Goal: Task Accomplishment & Management: Use online tool/utility

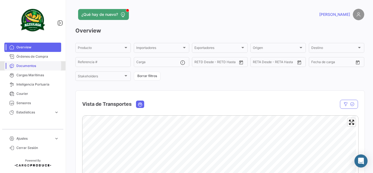
click at [20, 63] on link "Documentos" at bounding box center [32, 65] width 57 height 9
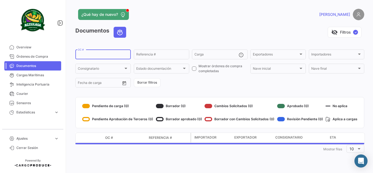
click at [95, 54] on input "OC #" at bounding box center [103, 55] width 50 height 4
paste input "258028209"
type input "258028209"
click at [157, 52] on div "Referencia #" at bounding box center [161, 54] width 50 height 11
type input "w"
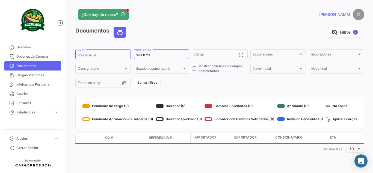
type input "WEEK 23"
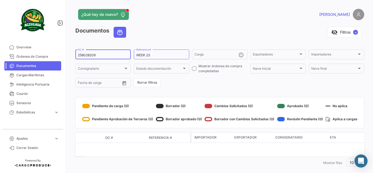
click at [110, 52] on div "258028209 OC #" at bounding box center [103, 54] width 50 height 11
click at [111, 55] on input "258028209" at bounding box center [103, 55] width 50 height 4
paste input "354"
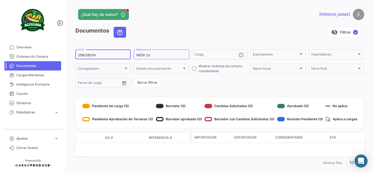
type input "258028354"
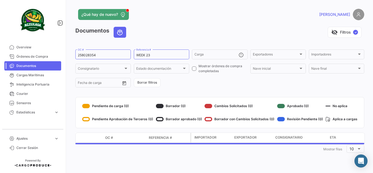
click at [194, 38] on div "Documentos visibility_off Filtros ✓" at bounding box center [219, 34] width 289 height 15
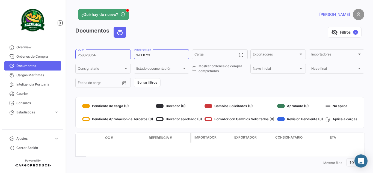
click at [163, 56] on input "WEEK 23" at bounding box center [161, 55] width 50 height 4
type input "W"
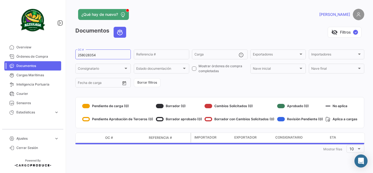
click at [174, 23] on app-header "¿Qué hay de nuevo? [PERSON_NAME]" at bounding box center [219, 18] width 289 height 18
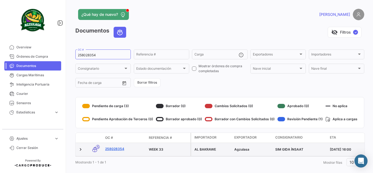
click at [117, 149] on link "258028354" at bounding box center [124, 148] width 39 height 5
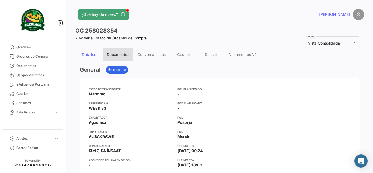
click at [118, 59] on div "Documentos" at bounding box center [118, 54] width 31 height 13
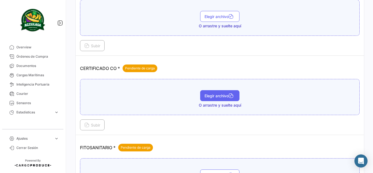
scroll to position [125, 0]
click at [226, 100] on button "Elegir archivo" at bounding box center [219, 95] width 39 height 11
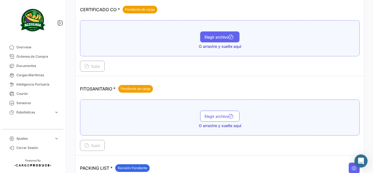
scroll to position [192, 0]
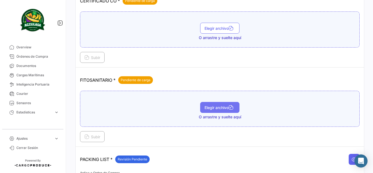
click at [208, 106] on span "Elegir archivo" at bounding box center [219, 107] width 31 height 5
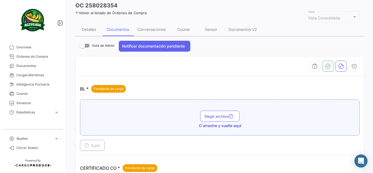
scroll to position [0, 0]
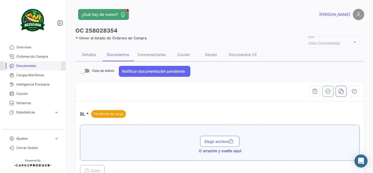
click at [27, 67] on span "Documentos" at bounding box center [37, 65] width 43 height 5
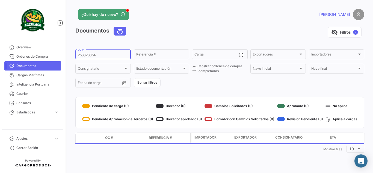
click at [108, 55] on input "258028354" at bounding box center [103, 55] width 50 height 4
paste input "EBKG13845885"
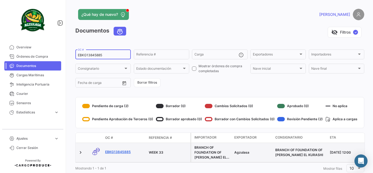
type input "EBKG13845885"
click at [121, 153] on link "EBKG13845885" at bounding box center [124, 151] width 39 height 5
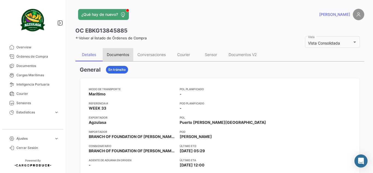
click at [124, 57] on div "Documentos" at bounding box center [118, 54] width 31 height 13
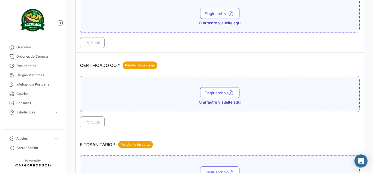
scroll to position [154, 0]
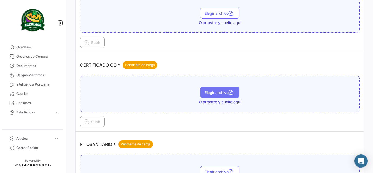
click at [215, 94] on span "Elegir archivo" at bounding box center [219, 92] width 31 height 5
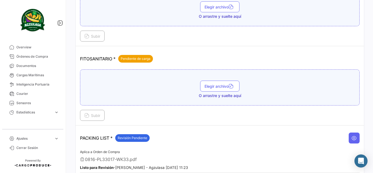
scroll to position [240, 0]
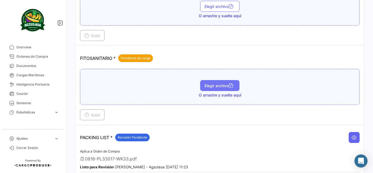
click at [213, 90] on button "Elegir archivo" at bounding box center [219, 85] width 39 height 11
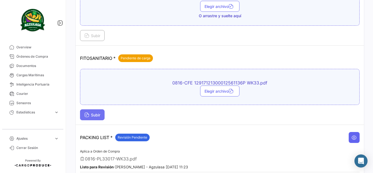
click at [100, 118] on button "Subir" at bounding box center [92, 114] width 25 height 11
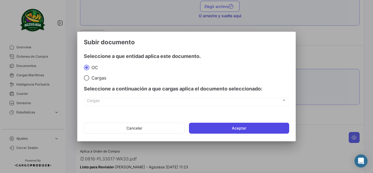
click at [195, 125] on button "Aceptar" at bounding box center [239, 127] width 100 height 11
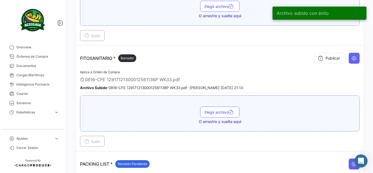
click at [203, 107] on button "Elegir archivo" at bounding box center [219, 111] width 39 height 11
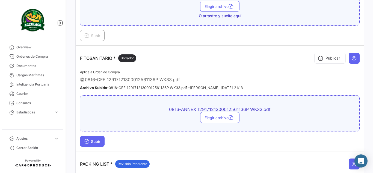
click at [101, 141] on button "Subir" at bounding box center [92, 141] width 25 height 11
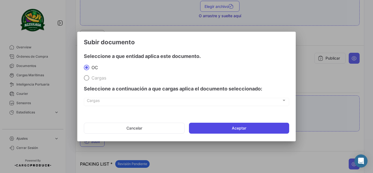
click at [225, 126] on button "Aceptar" at bounding box center [239, 127] width 100 height 11
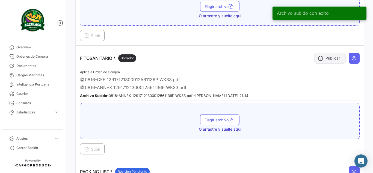
click at [338, 54] on button "Publicar" at bounding box center [329, 58] width 31 height 11
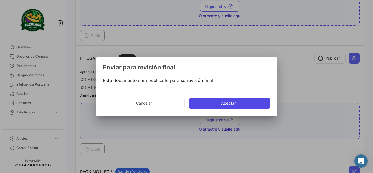
click at [241, 108] on button "Aceptar" at bounding box center [229, 103] width 81 height 11
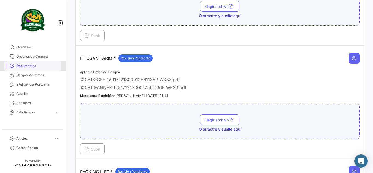
click at [39, 63] on link "Documentos" at bounding box center [32, 65] width 57 height 9
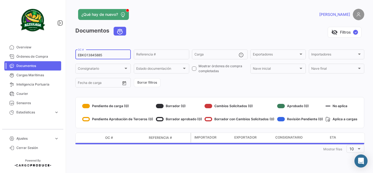
drag, startPoint x: 108, startPoint y: 59, endPoint x: 106, endPoint y: 56, distance: 3.7
click at [106, 56] on div "EBKG13845885 OC #" at bounding box center [103, 54] width 50 height 11
click at [106, 56] on input "EBKG13845885" at bounding box center [103, 55] width 50 height 4
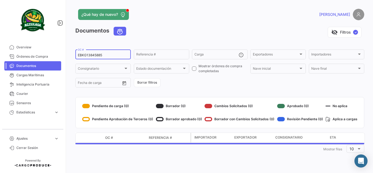
paste input "90"
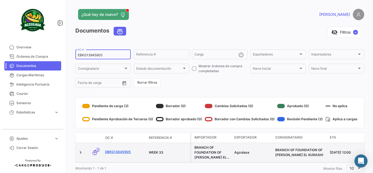
type input "EBKG13845905"
click at [125, 152] on link "EBKG13845905" at bounding box center [124, 151] width 39 height 5
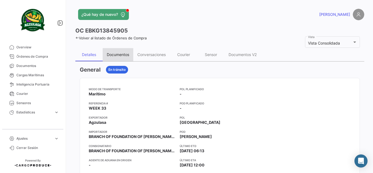
click at [124, 56] on div "Documentos" at bounding box center [118, 54] width 22 height 5
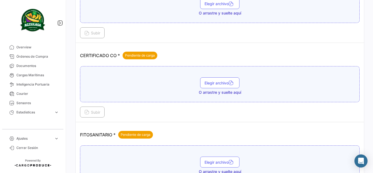
scroll to position [205, 0]
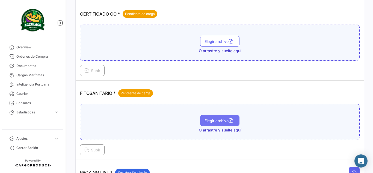
click at [208, 118] on span "Elegir archivo" at bounding box center [219, 120] width 31 height 5
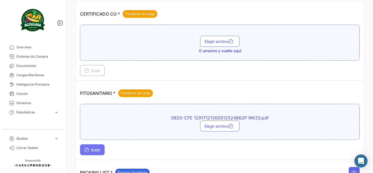
click at [94, 150] on span "Subir" at bounding box center [92, 149] width 16 height 5
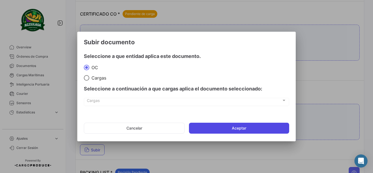
click at [221, 129] on button "Aceptar" at bounding box center [239, 127] width 100 height 11
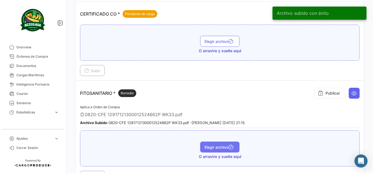
click at [226, 146] on span "Elegir archivo" at bounding box center [219, 147] width 31 height 5
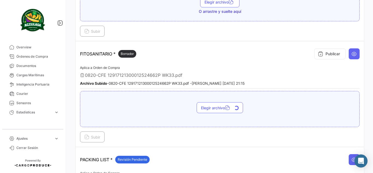
scroll to position [245, 0]
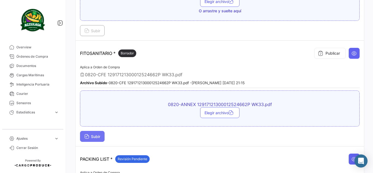
click at [100, 134] on span "Subir" at bounding box center [92, 136] width 16 height 5
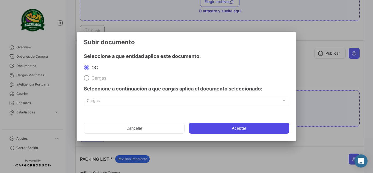
click at [243, 127] on button "Aceptar" at bounding box center [239, 127] width 100 height 11
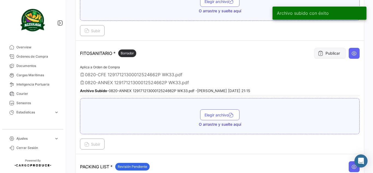
click at [327, 56] on button "Publicar" at bounding box center [329, 53] width 31 height 11
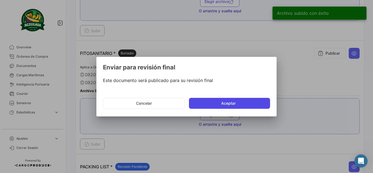
click at [237, 106] on button "Aceptar" at bounding box center [229, 103] width 81 height 11
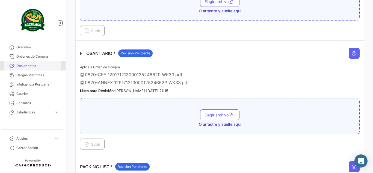
click at [17, 65] on span "Documentos" at bounding box center [37, 65] width 43 height 5
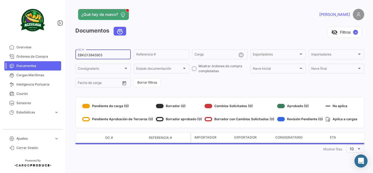
click at [109, 55] on input "EBKG13845905" at bounding box center [103, 55] width 50 height 4
paste input "6427094430"
type input "6427094430"
click at [163, 40] on div "Documentos visibility_off Filtros ✓" at bounding box center [219, 34] width 289 height 15
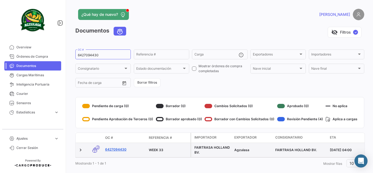
click at [121, 151] on link "6427094430" at bounding box center [124, 149] width 39 height 5
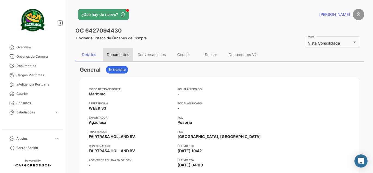
click at [127, 51] on div "Documentos" at bounding box center [118, 54] width 31 height 13
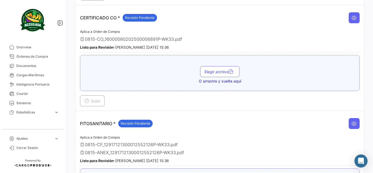
scroll to position [202, 0]
click at [14, 67] on link "Documentos" at bounding box center [32, 65] width 57 height 9
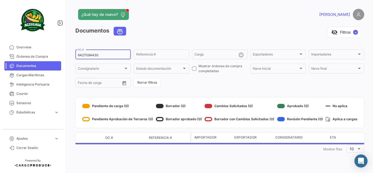
click at [89, 56] on input "6427094430" at bounding box center [103, 55] width 50 height 4
paste input "EBKG138459"
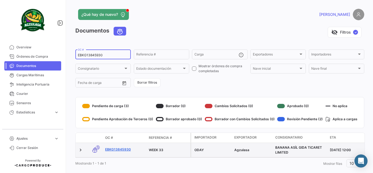
type input "EBKG13845930"
click at [124, 150] on link "EBKG13845930" at bounding box center [124, 149] width 39 height 5
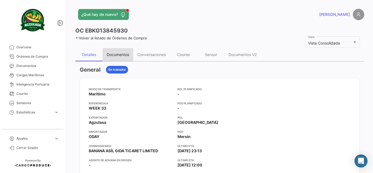
click at [116, 56] on div "Documentos" at bounding box center [118, 54] width 22 height 5
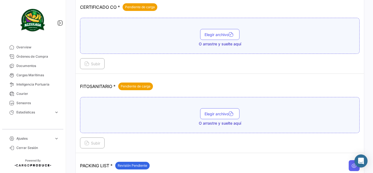
scroll to position [201, 0]
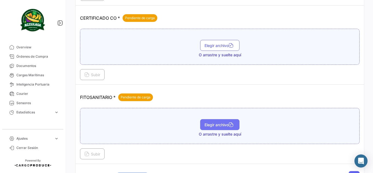
click at [226, 123] on span "Elegir archivo" at bounding box center [219, 124] width 31 height 5
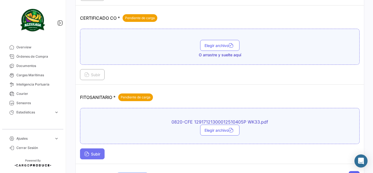
click at [103, 153] on button "Subir" at bounding box center [92, 153] width 25 height 11
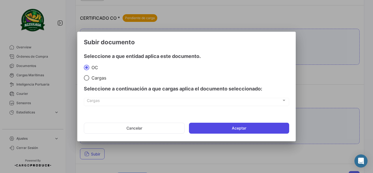
click at [215, 128] on button "Aceptar" at bounding box center [239, 127] width 100 height 11
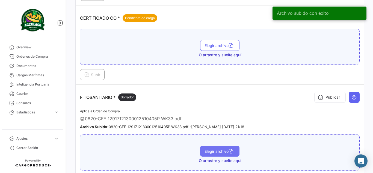
click at [215, 154] on button "Elegir archivo" at bounding box center [219, 150] width 39 height 11
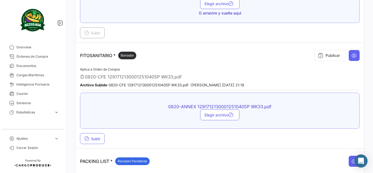
scroll to position [243, 0]
click at [101, 141] on button "Subir" at bounding box center [92, 138] width 25 height 11
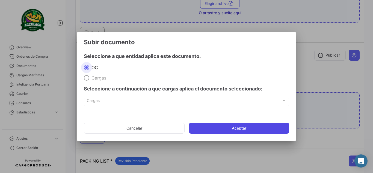
click at [216, 127] on button "Aceptar" at bounding box center [239, 127] width 100 height 11
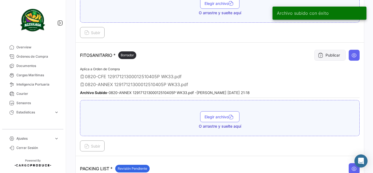
click at [324, 55] on button "Publicar" at bounding box center [329, 55] width 31 height 11
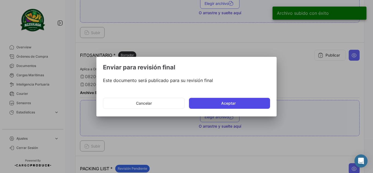
click at [259, 104] on button "Aceptar" at bounding box center [229, 103] width 81 height 11
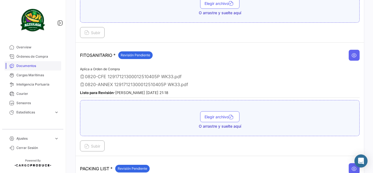
click at [15, 65] on link "Documentos" at bounding box center [32, 65] width 57 height 9
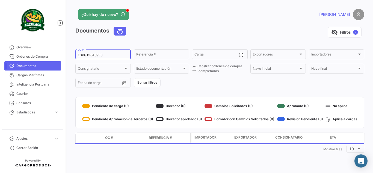
click at [95, 53] on div "EBKG13845930 OC #" at bounding box center [103, 54] width 50 height 11
click at [96, 56] on input "EBKG13845930" at bounding box center [103, 55] width 50 height 4
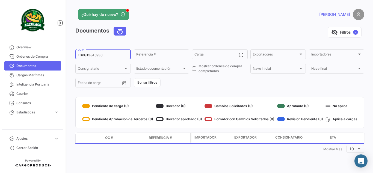
paste input "GYEF1700560"
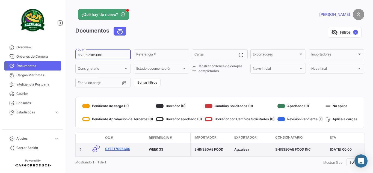
type input "GYEF17005600"
click at [117, 151] on link "GYEF17005600" at bounding box center [124, 148] width 39 height 5
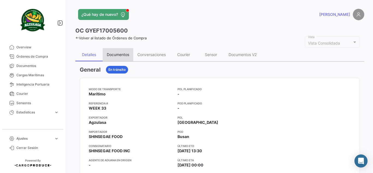
click at [123, 55] on div "Documentos" at bounding box center [118, 54] width 22 height 5
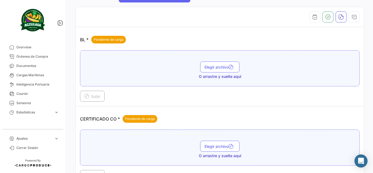
scroll to position [125, 0]
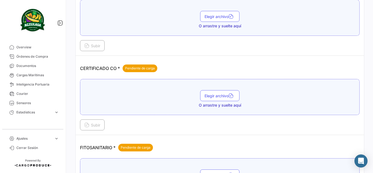
click at [210, 89] on div "Elegir archivo O arrastre y suelte aquí" at bounding box center [219, 97] width 279 height 36
click at [211, 94] on span "Elegir archivo" at bounding box center [219, 95] width 31 height 5
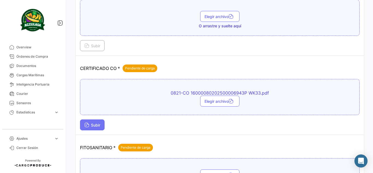
click at [97, 128] on button "Subir" at bounding box center [92, 124] width 25 height 11
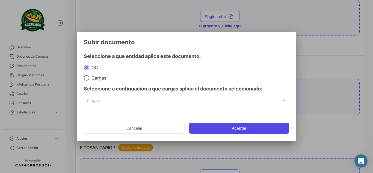
click at [225, 133] on button "Aceptar" at bounding box center [239, 127] width 100 height 11
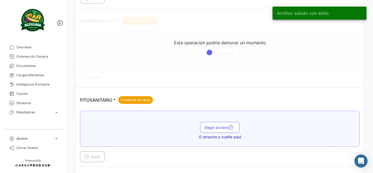
scroll to position [172, 0]
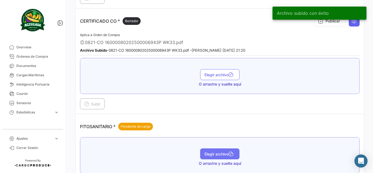
click at [217, 156] on span "Elegir archivo" at bounding box center [219, 153] width 31 height 5
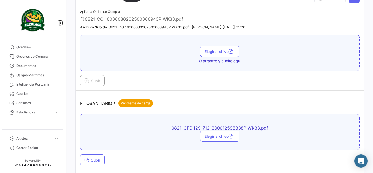
scroll to position [195, 0]
click at [99, 160] on span "Subir" at bounding box center [92, 159] width 16 height 5
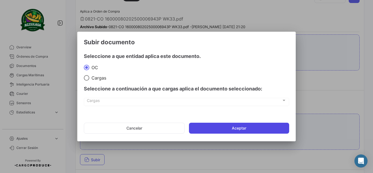
click at [204, 132] on button "Aceptar" at bounding box center [239, 127] width 100 height 11
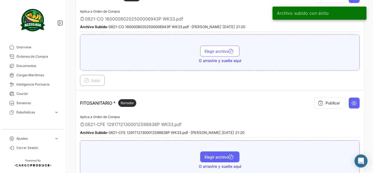
click at [220, 161] on button "Elegir archivo" at bounding box center [219, 156] width 39 height 11
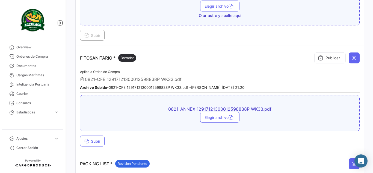
scroll to position [241, 0]
click at [98, 141] on span "Subir" at bounding box center [92, 140] width 16 height 5
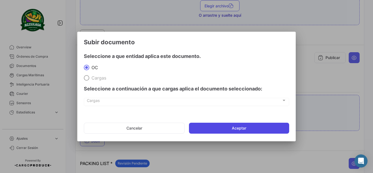
click at [209, 125] on button "Aceptar" at bounding box center [239, 127] width 100 height 11
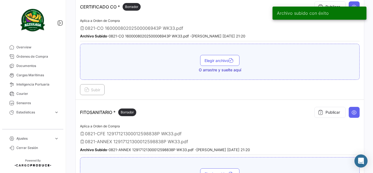
scroll to position [180, 0]
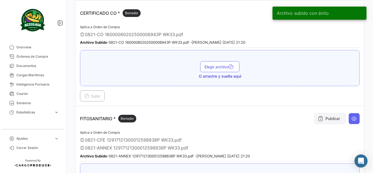
click at [325, 116] on button "Publicar" at bounding box center [329, 118] width 31 height 11
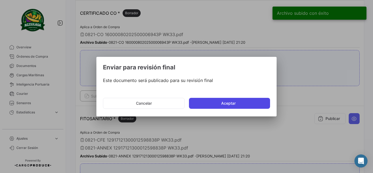
click at [261, 104] on button "Aceptar" at bounding box center [229, 103] width 81 height 11
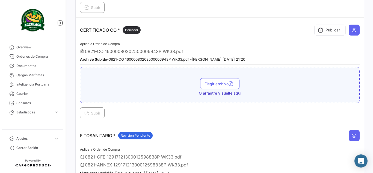
scroll to position [162, 0]
click at [320, 34] on button "Publicar" at bounding box center [329, 30] width 31 height 11
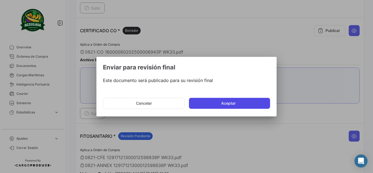
click at [245, 103] on button "Aceptar" at bounding box center [229, 103] width 81 height 11
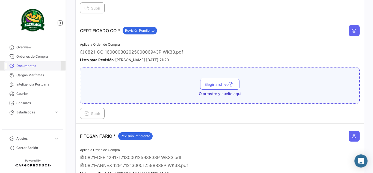
click at [23, 63] on link "Documentos" at bounding box center [32, 65] width 57 height 9
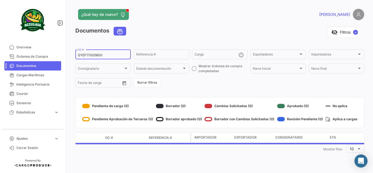
click at [94, 55] on input "GYEF17005600" at bounding box center [103, 55] width 50 height 4
paste input "642685878"
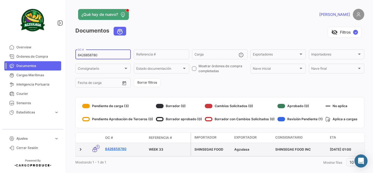
type input "6426858780"
click at [113, 149] on link "6426858780" at bounding box center [124, 148] width 39 height 5
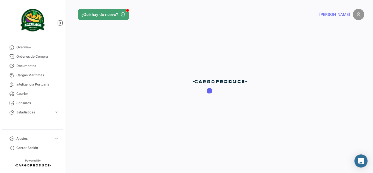
click at [113, 149] on div at bounding box center [220, 86] width 306 height 173
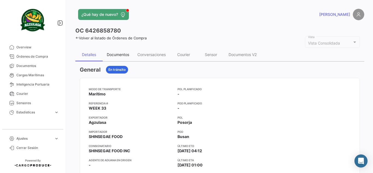
click at [116, 51] on div "Documentos" at bounding box center [118, 54] width 31 height 13
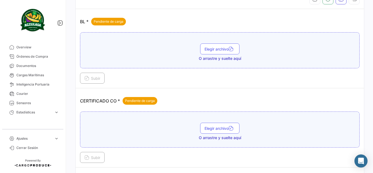
scroll to position [115, 0]
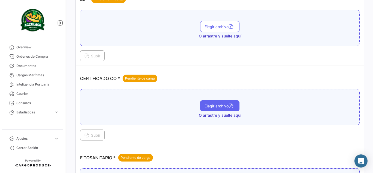
click at [204, 104] on span "Elegir archivo" at bounding box center [219, 105] width 31 height 5
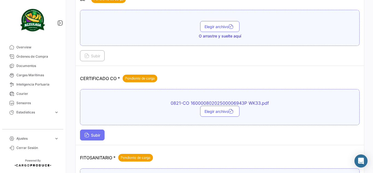
click at [96, 136] on span "Subir" at bounding box center [92, 135] width 16 height 5
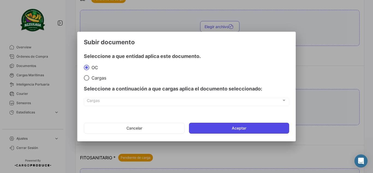
click at [224, 128] on button "Aceptar" at bounding box center [239, 127] width 100 height 11
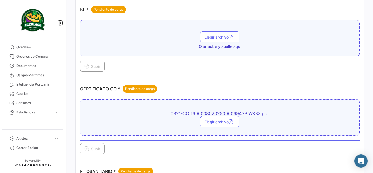
scroll to position [104, 0]
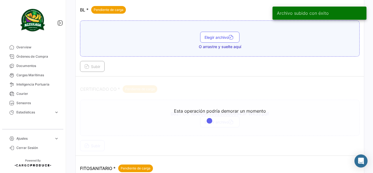
click at [211, 121] on div at bounding box center [211, 121] width 0 height 0
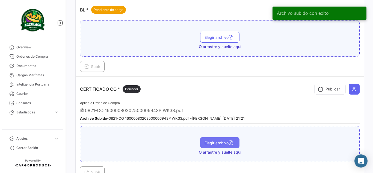
click at [221, 141] on span "Elegir archivo" at bounding box center [219, 142] width 31 height 5
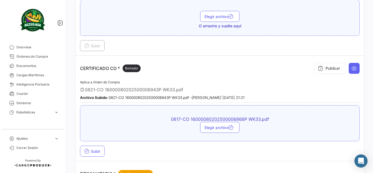
scroll to position [125, 0]
click at [354, 67] on button at bounding box center [353, 67] width 11 height 11
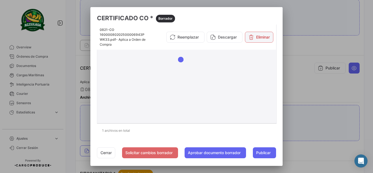
click at [249, 36] on icon at bounding box center [250, 36] width 5 height 5
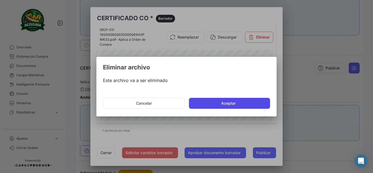
click at [202, 105] on button "Aceptar" at bounding box center [229, 103] width 81 height 11
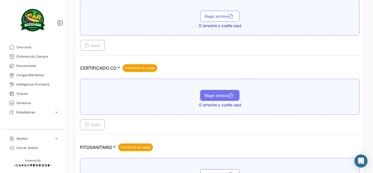
click at [221, 92] on button "Elegir archivo" at bounding box center [219, 95] width 39 height 11
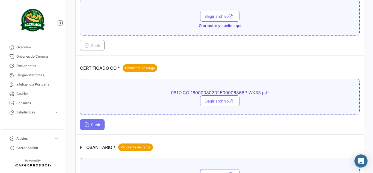
click at [98, 127] on button "Subir" at bounding box center [92, 124] width 25 height 11
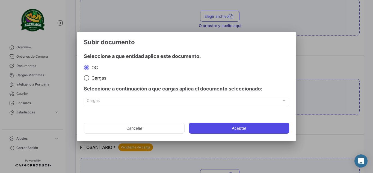
click at [203, 127] on button "Aceptar" at bounding box center [239, 127] width 100 height 11
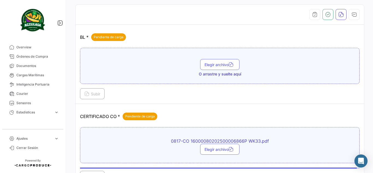
scroll to position [75, 0]
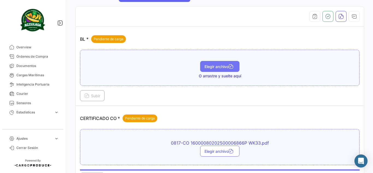
click at [214, 62] on button "Elegir archivo" at bounding box center [219, 66] width 39 height 11
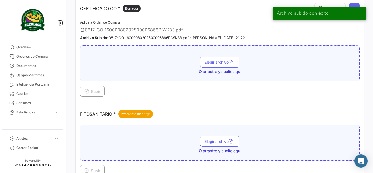
scroll to position [197, 0]
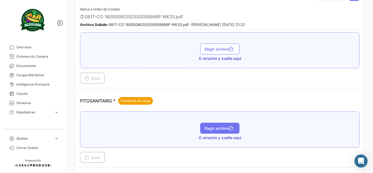
click at [204, 125] on button "Elegir archivo" at bounding box center [219, 127] width 39 height 11
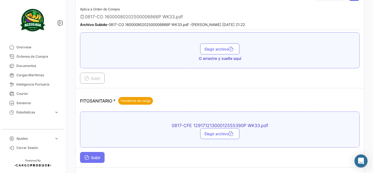
click at [94, 158] on span "Subir" at bounding box center [92, 157] width 16 height 5
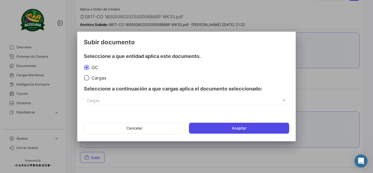
click at [201, 132] on button "Aceptar" at bounding box center [239, 127] width 100 height 11
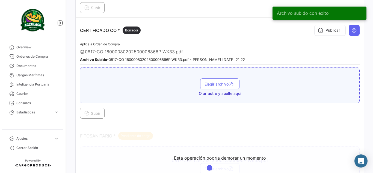
scroll to position [145, 0]
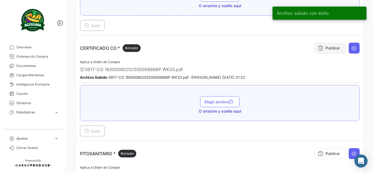
click at [329, 47] on button "Publicar" at bounding box center [329, 48] width 31 height 11
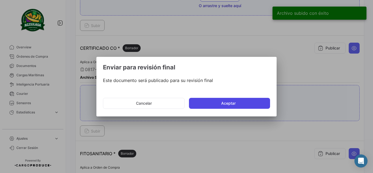
click at [260, 100] on button "Aceptar" at bounding box center [229, 103] width 81 height 11
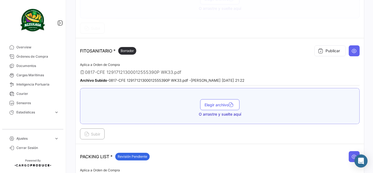
scroll to position [248, 0]
click at [223, 104] on span "Elegir archivo" at bounding box center [219, 104] width 31 height 5
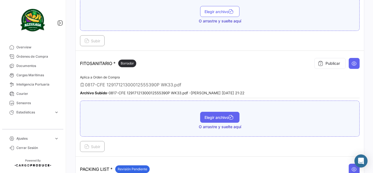
scroll to position [235, 0]
click at [215, 121] on button "Elegir archivo" at bounding box center [219, 116] width 39 height 11
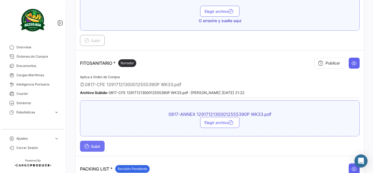
click at [100, 143] on button "Subir" at bounding box center [92, 145] width 25 height 11
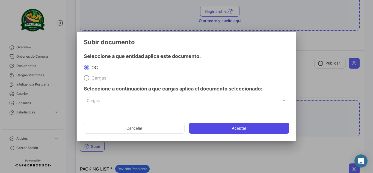
click at [208, 132] on button "Aceptar" at bounding box center [239, 127] width 100 height 11
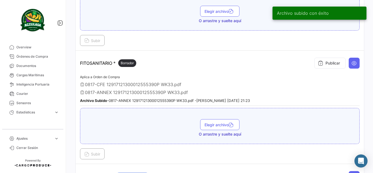
click at [326, 65] on button "Publicar" at bounding box center [329, 63] width 31 height 11
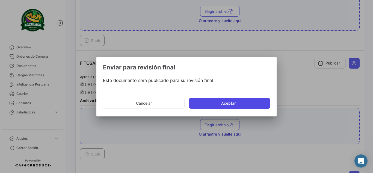
click at [264, 102] on button "Aceptar" at bounding box center [229, 103] width 81 height 11
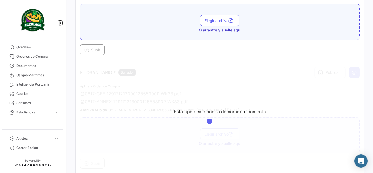
scroll to position [226, 0]
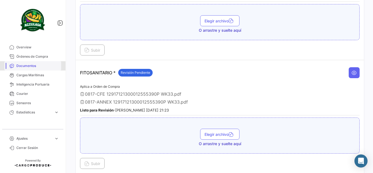
click at [30, 68] on span "Documentos" at bounding box center [37, 65] width 43 height 5
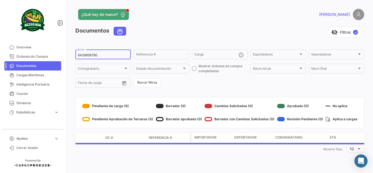
click at [107, 52] on div "6426858780 OC #" at bounding box center [103, 54] width 50 height 11
type input "6"
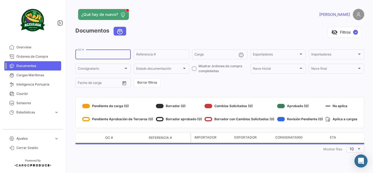
paste input "6426858740"
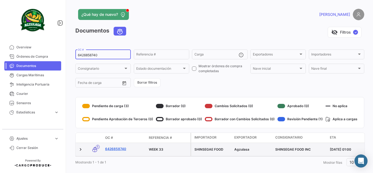
type input "6426858740"
click at [120, 148] on link "6426858740" at bounding box center [124, 148] width 39 height 5
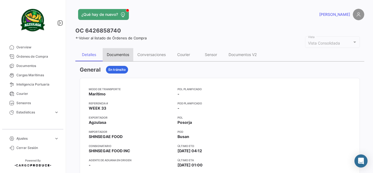
click at [116, 50] on div "Documentos" at bounding box center [118, 54] width 31 height 13
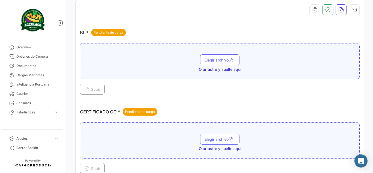
scroll to position [82, 0]
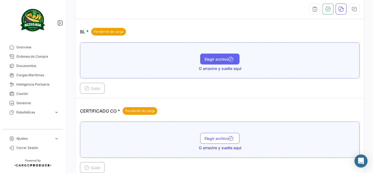
click at [206, 58] on span "Elegir archivo" at bounding box center [219, 59] width 31 height 5
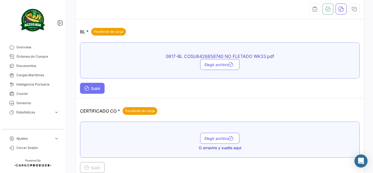
click at [98, 89] on span "Subir" at bounding box center [92, 88] width 16 height 5
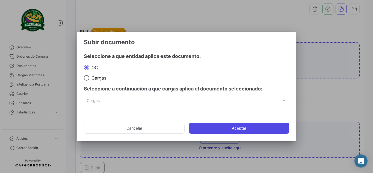
click at [208, 128] on button "Aceptar" at bounding box center [239, 127] width 100 height 11
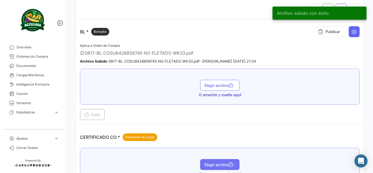
click at [211, 163] on span "Elegir archivo" at bounding box center [219, 164] width 31 height 5
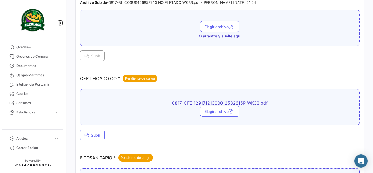
scroll to position [141, 0]
click at [97, 134] on span "Subir" at bounding box center [92, 134] width 16 height 5
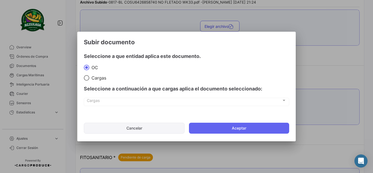
click at [169, 127] on button "Cancelar" at bounding box center [134, 127] width 101 height 11
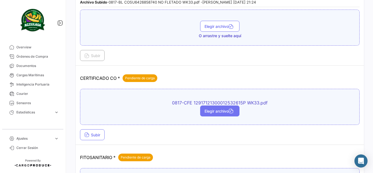
click at [232, 111] on icon "button" at bounding box center [230, 111] width 5 height 5
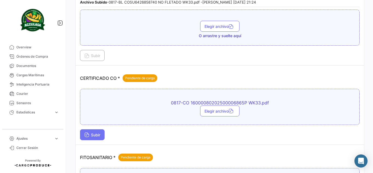
click at [95, 136] on span "Subir" at bounding box center [92, 134] width 16 height 5
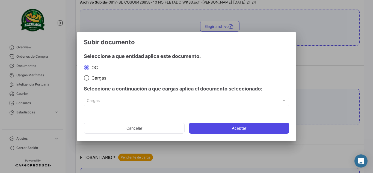
click at [213, 128] on button "Aceptar" at bounding box center [239, 127] width 100 height 11
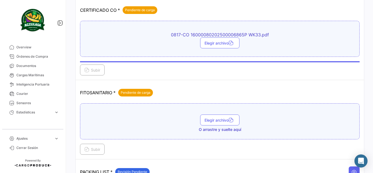
scroll to position [209, 0]
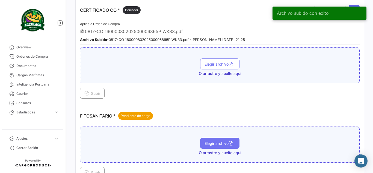
click at [218, 144] on span "Elegir archivo" at bounding box center [219, 143] width 31 height 5
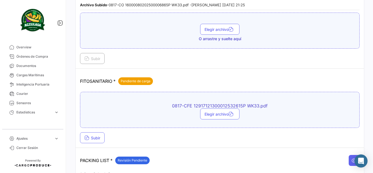
scroll to position [244, 0]
click at [95, 133] on button "Subir" at bounding box center [92, 137] width 25 height 11
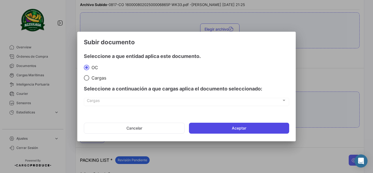
click at [219, 128] on button "Aceptar" at bounding box center [239, 127] width 100 height 11
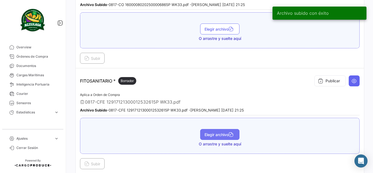
click at [221, 131] on button "Elegir archivo" at bounding box center [219, 134] width 39 height 11
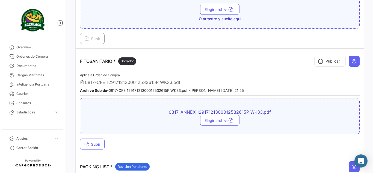
scroll to position [264, 0]
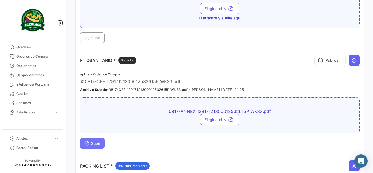
click at [104, 140] on button "Subir" at bounding box center [92, 142] width 25 height 11
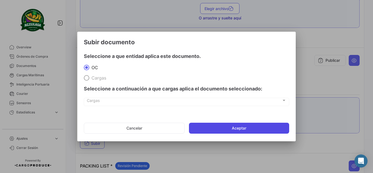
click at [225, 130] on button "Aceptar" at bounding box center [239, 127] width 100 height 11
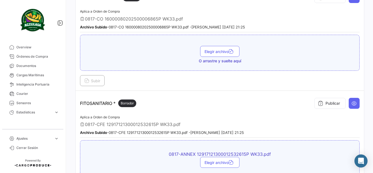
scroll to position [216, 0]
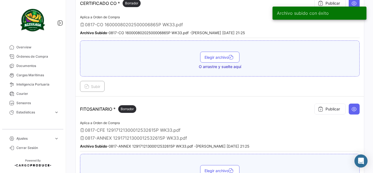
click at [328, 110] on button "Publicar" at bounding box center [329, 108] width 31 height 11
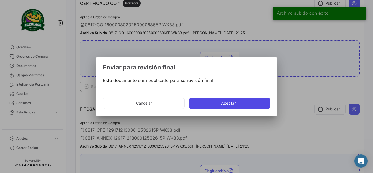
click at [240, 103] on button "Aceptar" at bounding box center [229, 103] width 81 height 11
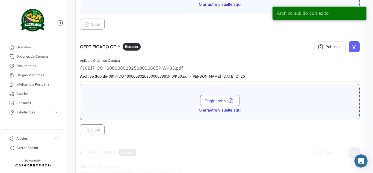
scroll to position [172, 0]
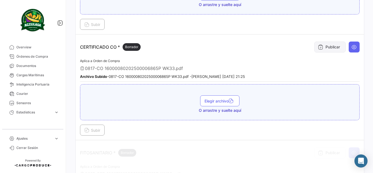
click at [327, 49] on button "Publicar" at bounding box center [329, 46] width 31 height 11
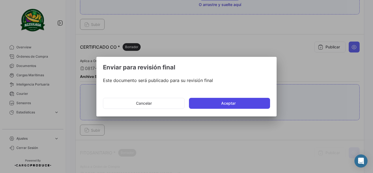
click at [232, 101] on button "Aceptar" at bounding box center [229, 103] width 81 height 11
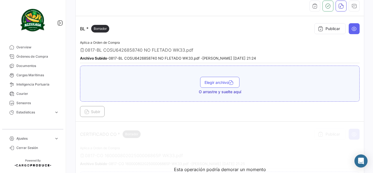
scroll to position [82, 0]
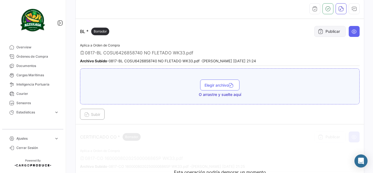
click at [320, 29] on icon at bounding box center [319, 31] width 5 height 5
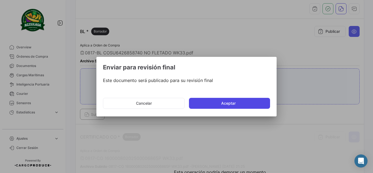
click at [221, 104] on button "Aceptar" at bounding box center [229, 103] width 81 height 11
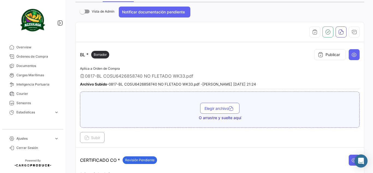
scroll to position [59, 0]
click at [320, 59] on button "Publicar" at bounding box center [329, 54] width 31 height 11
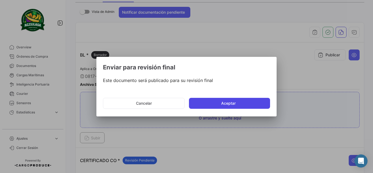
click at [217, 100] on button "Aceptar" at bounding box center [229, 103] width 81 height 11
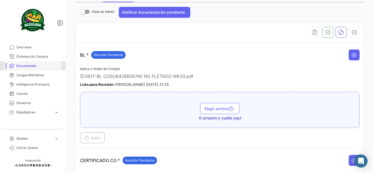
click at [25, 65] on span "Documentos" at bounding box center [37, 65] width 43 height 5
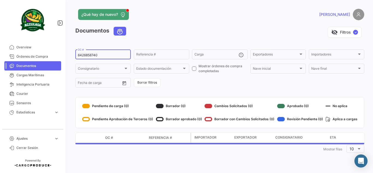
click at [93, 52] on div "6426858740 OC #" at bounding box center [103, 54] width 50 height 11
click at [101, 55] on input "6426858740" at bounding box center [103, 55] width 50 height 4
type input "6"
paste input "GYEA38222300"
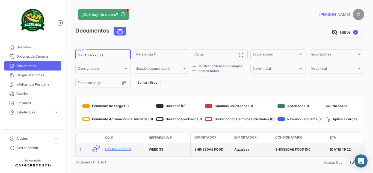
type input "GYEA38222300"
drag, startPoint x: 124, startPoint y: 151, endPoint x: 120, endPoint y: 149, distance: 4.4
click at [120, 149] on div "GYEA38222300" at bounding box center [124, 149] width 39 height 6
click at [120, 149] on link "GYEA38222300" at bounding box center [124, 148] width 39 height 5
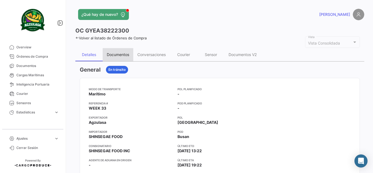
click at [117, 53] on div "Documentos" at bounding box center [118, 54] width 22 height 5
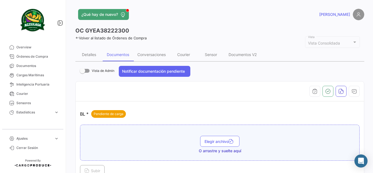
scroll to position [45, 0]
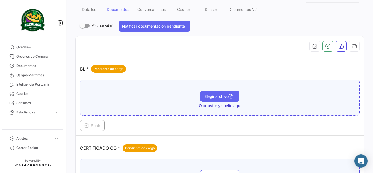
click at [216, 98] on button "Elegir archivo" at bounding box center [219, 96] width 39 height 11
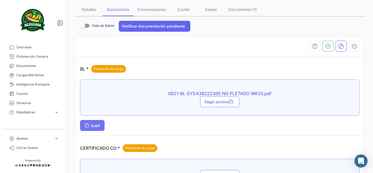
click at [97, 129] on button "Subir" at bounding box center [92, 125] width 25 height 11
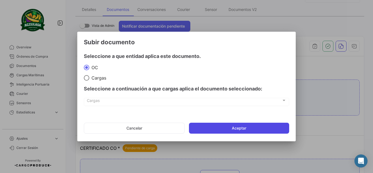
click at [252, 130] on button "Aceptar" at bounding box center [239, 127] width 100 height 11
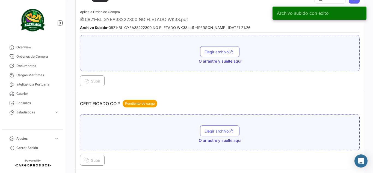
scroll to position [116, 0]
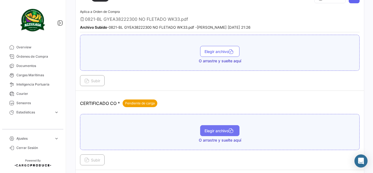
click at [223, 134] on button "Elegir archivo" at bounding box center [219, 130] width 39 height 11
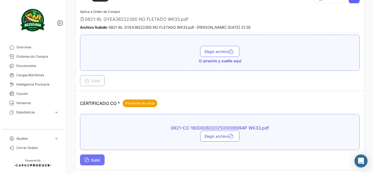
click at [91, 161] on span "Subir" at bounding box center [92, 159] width 16 height 5
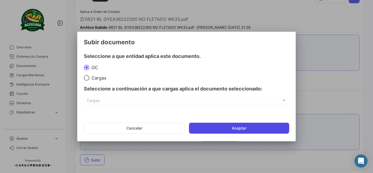
click at [199, 126] on button "Aceptar" at bounding box center [239, 127] width 100 height 11
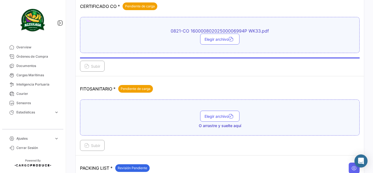
scroll to position [213, 0]
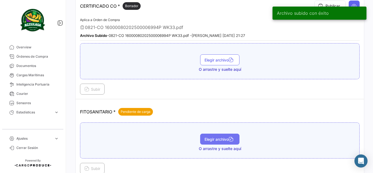
click at [204, 138] on span "Elegir archivo" at bounding box center [219, 139] width 31 height 5
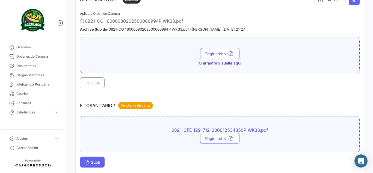
scroll to position [221, 0]
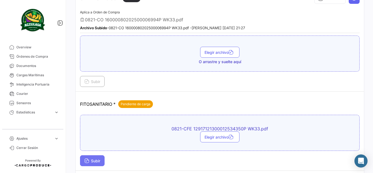
click at [100, 163] on button "Subir" at bounding box center [92, 160] width 25 height 11
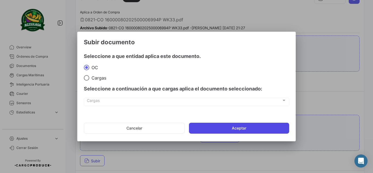
click at [189, 127] on button "Aceptar" at bounding box center [239, 127] width 100 height 11
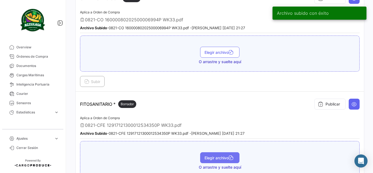
click at [217, 154] on button "Elegir archivo" at bounding box center [219, 157] width 39 height 11
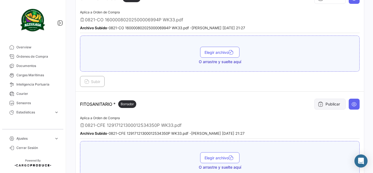
click at [319, 105] on icon at bounding box center [319, 103] width 5 height 5
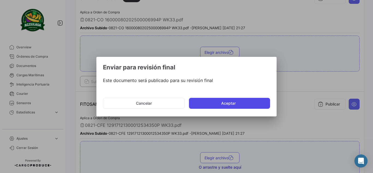
click at [217, 104] on button "Aceptar" at bounding box center [229, 103] width 81 height 11
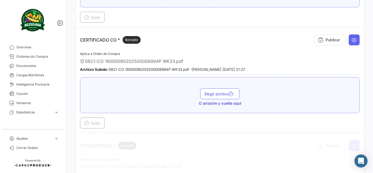
scroll to position [173, 0]
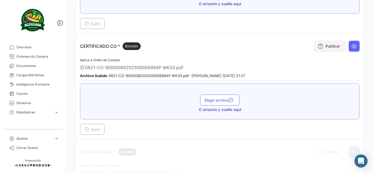
click at [324, 48] on button "Publicar" at bounding box center [329, 46] width 31 height 11
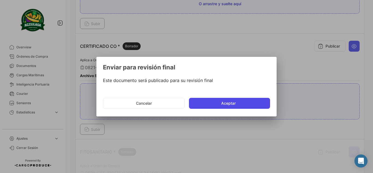
click at [234, 106] on button "Aceptar" at bounding box center [229, 103] width 81 height 11
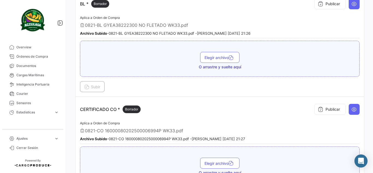
scroll to position [76, 0]
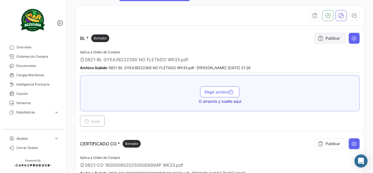
click at [330, 41] on button "Publicar" at bounding box center [329, 38] width 31 height 11
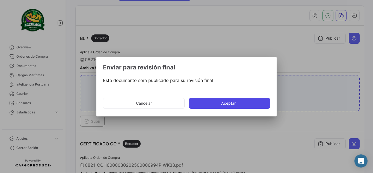
click at [227, 104] on button "Aceptar" at bounding box center [229, 103] width 81 height 11
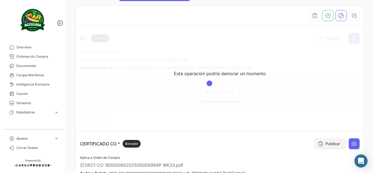
click at [325, 145] on button "Publicar" at bounding box center [329, 143] width 31 height 11
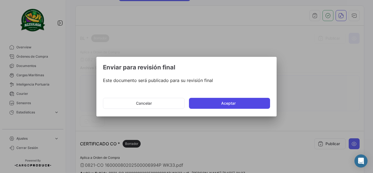
click at [238, 99] on button "Aceptar" at bounding box center [229, 103] width 81 height 11
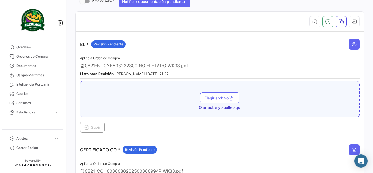
scroll to position [68, 0]
